Goal: Task Accomplishment & Management: Manage account settings

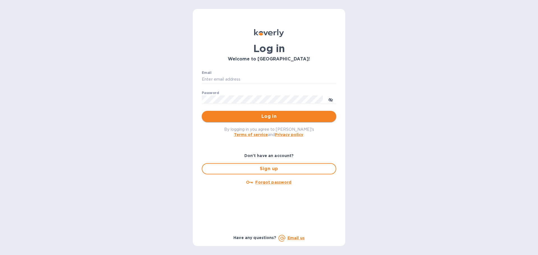
type input "[PERSON_NAME][EMAIL_ADDRESS][DOMAIN_NAME]"
click at [254, 113] on button "Log in" at bounding box center [269, 116] width 135 height 11
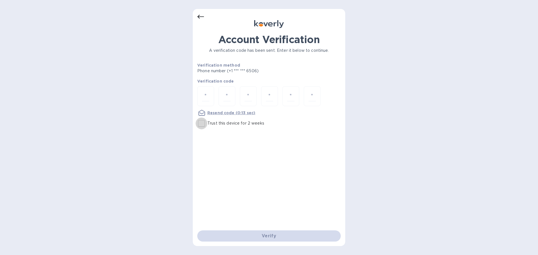
click at [200, 123] on input "Trust this device for 2 weeks" at bounding box center [202, 124] width 12 height 12
checkbox input "true"
click at [208, 99] on input "number" at bounding box center [205, 96] width 7 height 10
type input "5"
type input "4"
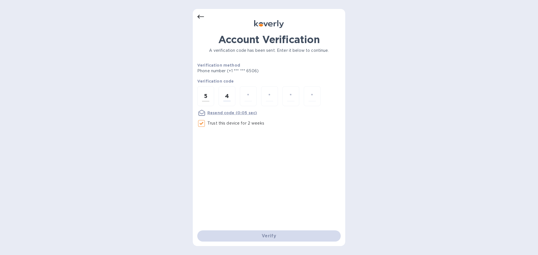
type input "2"
type input "0"
type input "7"
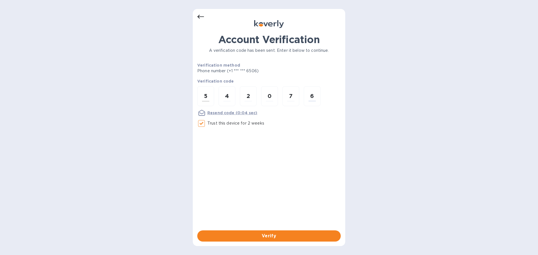
type input "6"
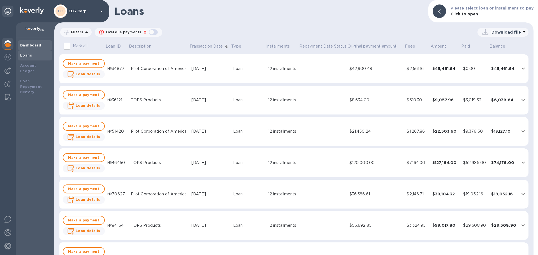
click at [29, 44] on b "Dashboard" at bounding box center [30, 45] width 21 height 4
